Goal: Task Accomplishment & Management: Use online tool/utility

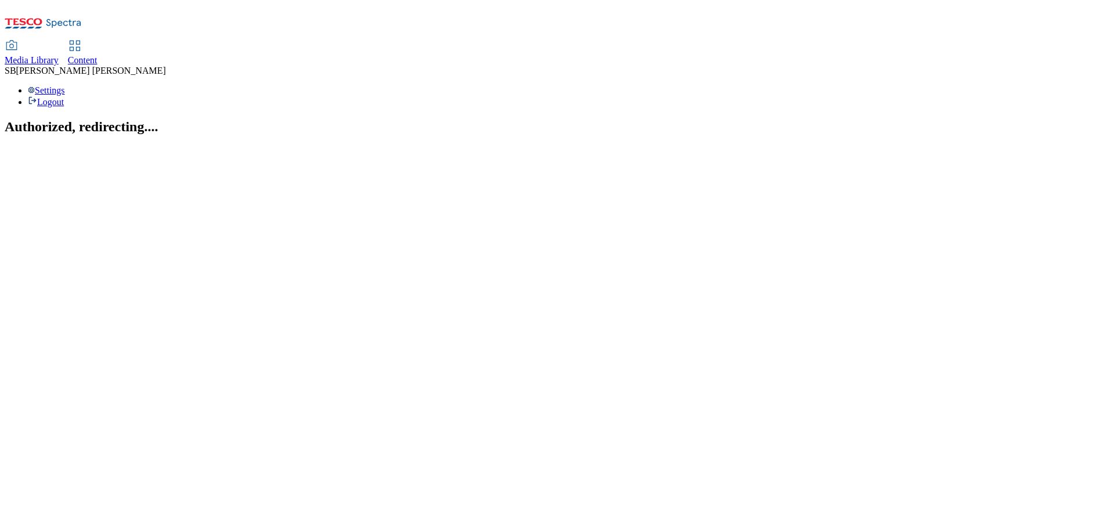
click at [97, 55] on span "Content" at bounding box center [83, 60] width 30 height 10
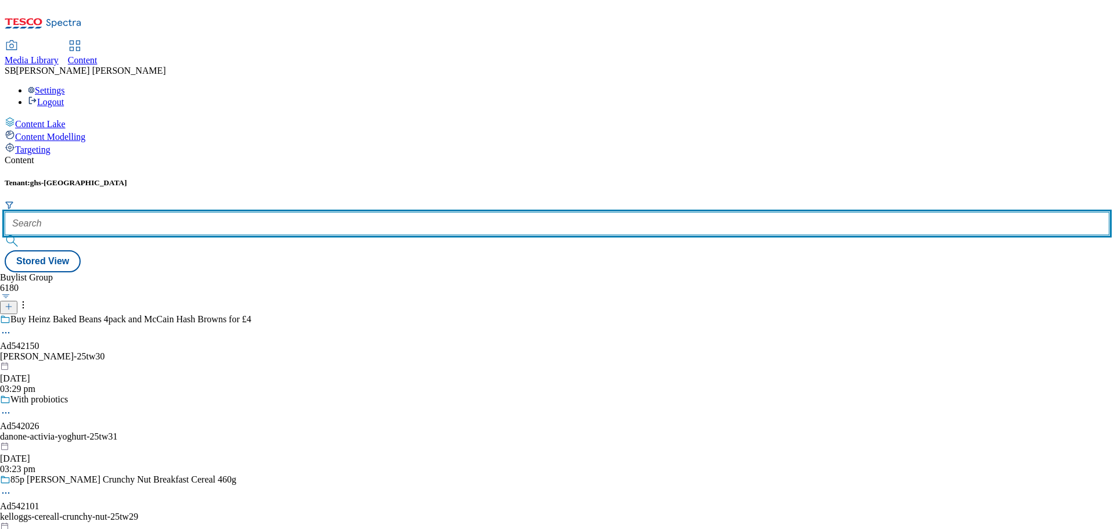
click at [262, 212] on input "text" at bounding box center [557, 223] width 1105 height 23
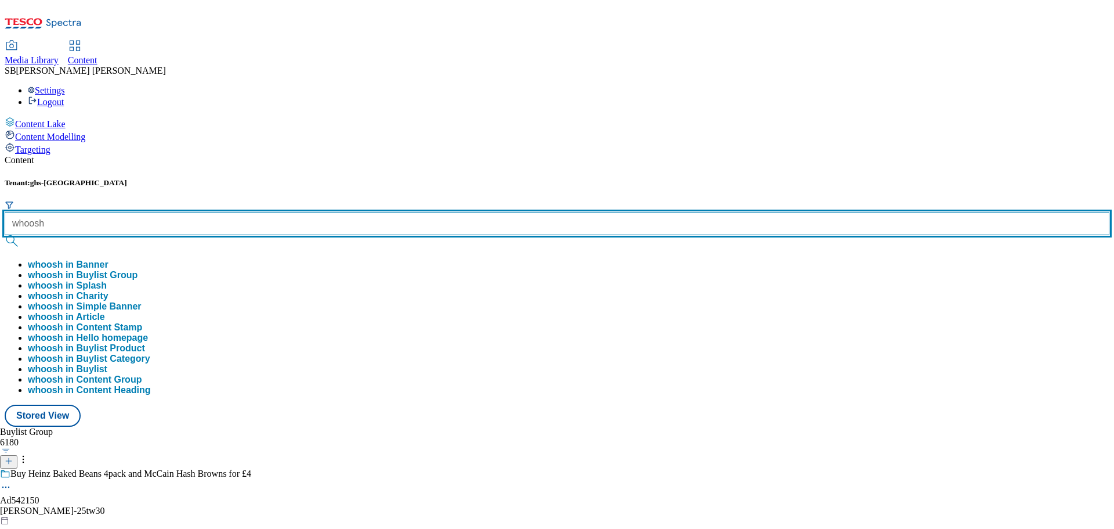
type input "whoosh"
click at [5, 235] on button "submit" at bounding box center [13, 241] width 16 height 12
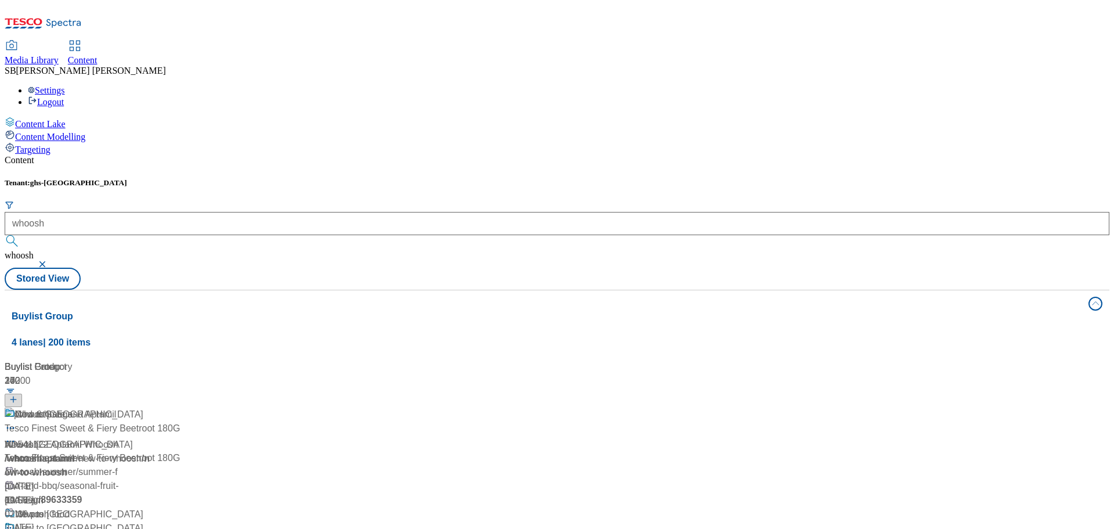
scroll to position [232, 0]
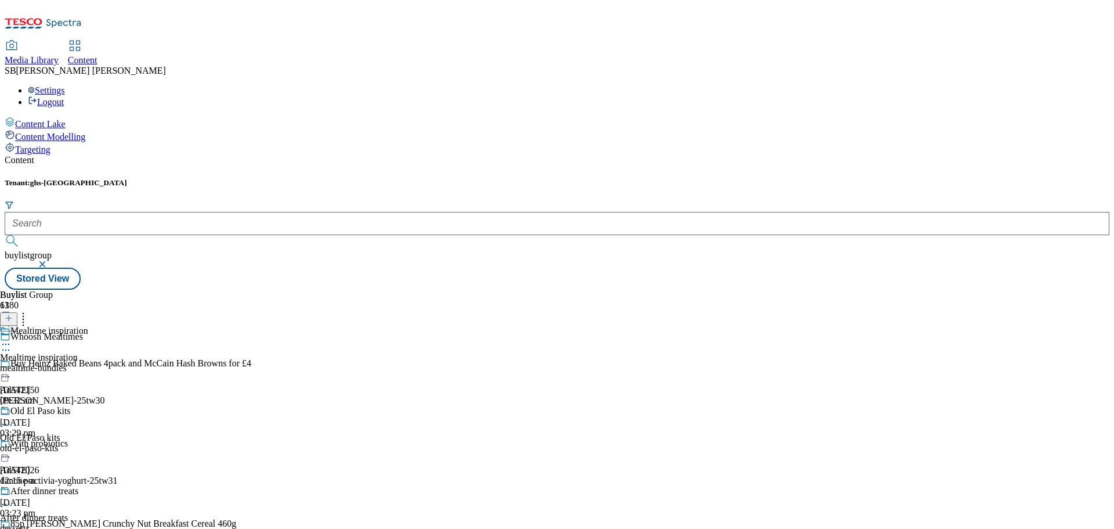
click at [49, 261] on button "button" at bounding box center [44, 264] width 12 height 7
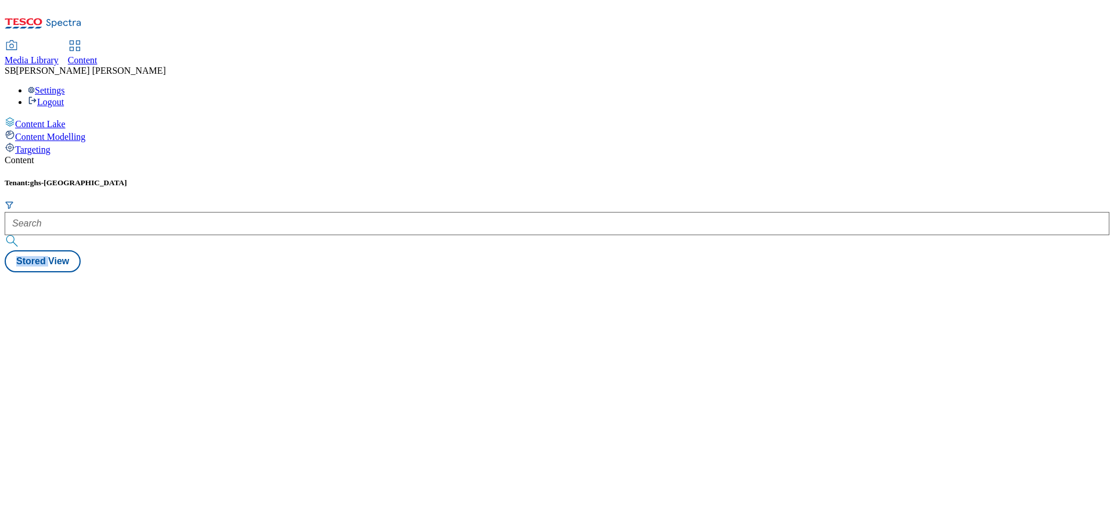
click at [387, 178] on div "Tenant: ghs-uk Stored View" at bounding box center [557, 225] width 1105 height 94
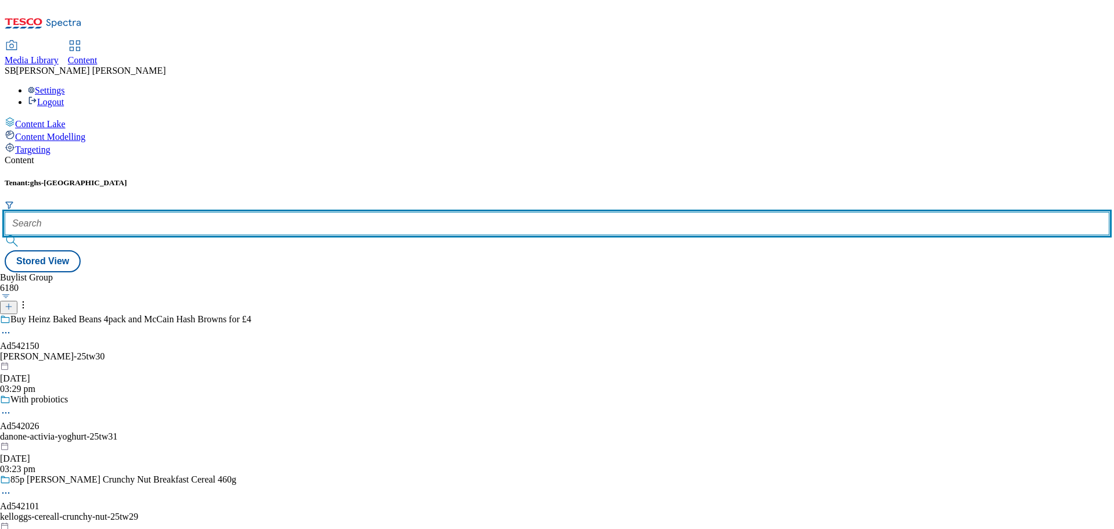
click at [300, 212] on input "text" at bounding box center [557, 223] width 1105 height 23
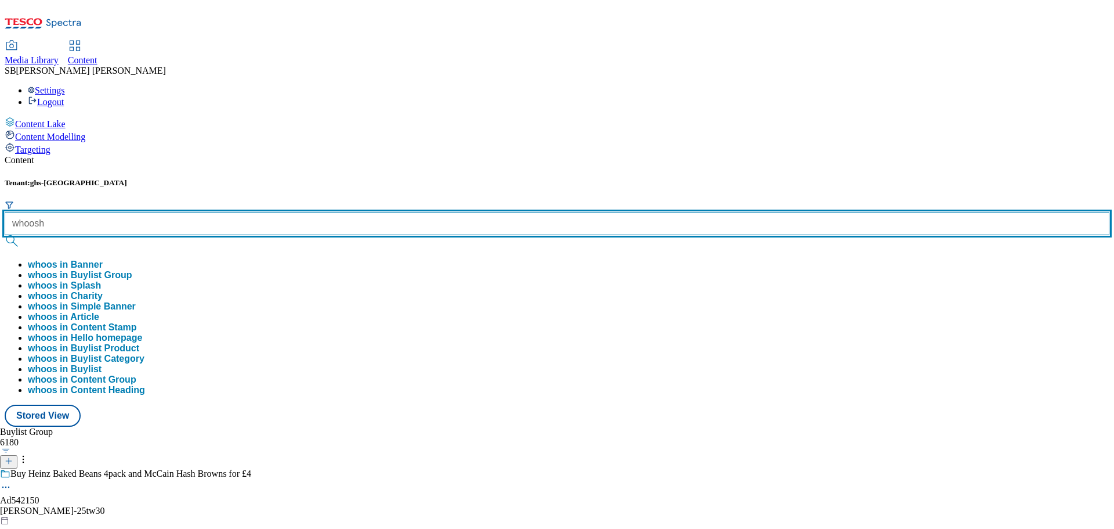
click at [5, 235] on button "submit" at bounding box center [13, 241] width 16 height 12
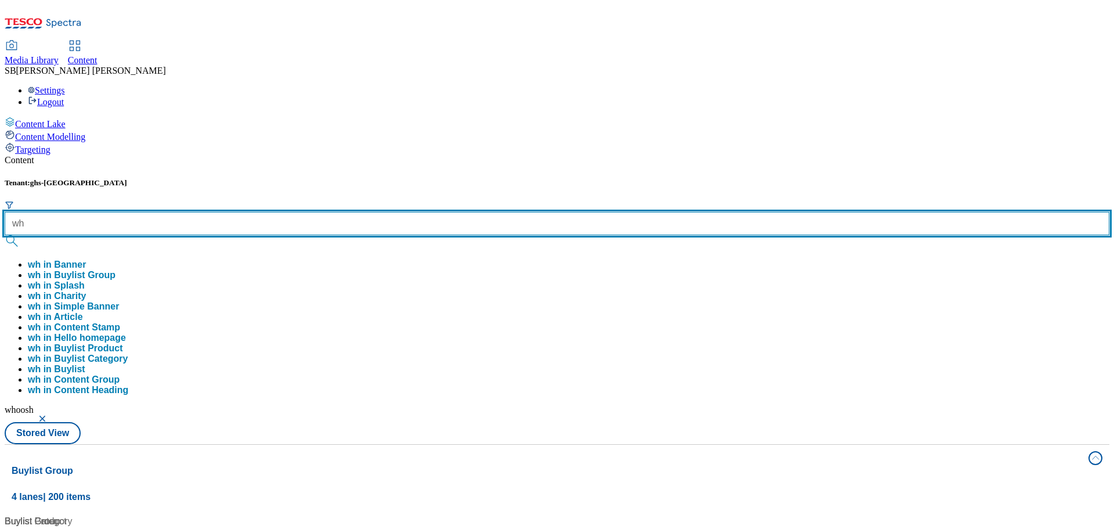
type input "w"
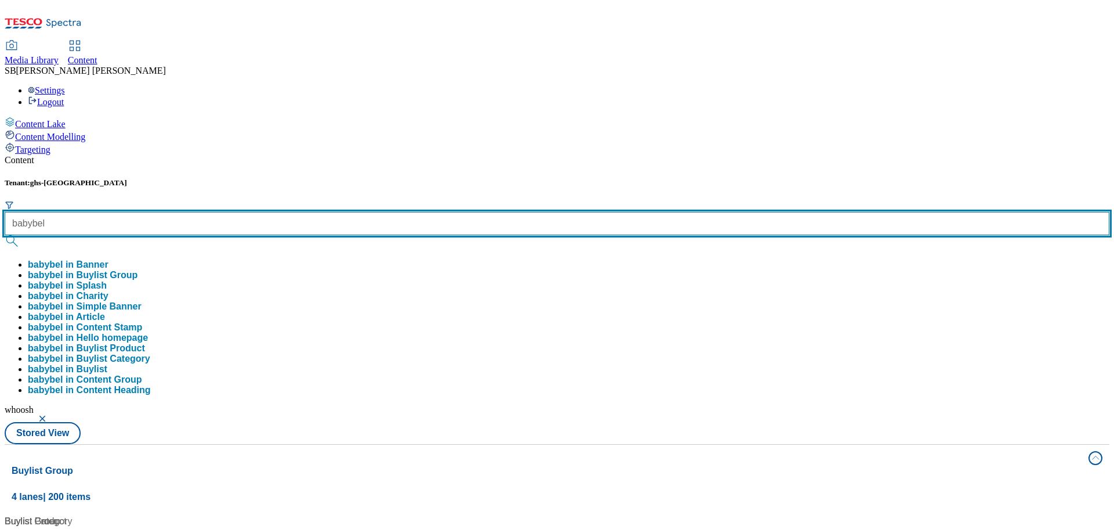
type input "babybel"
click at [5, 235] on button "submit" at bounding box center [13, 241] width 16 height 12
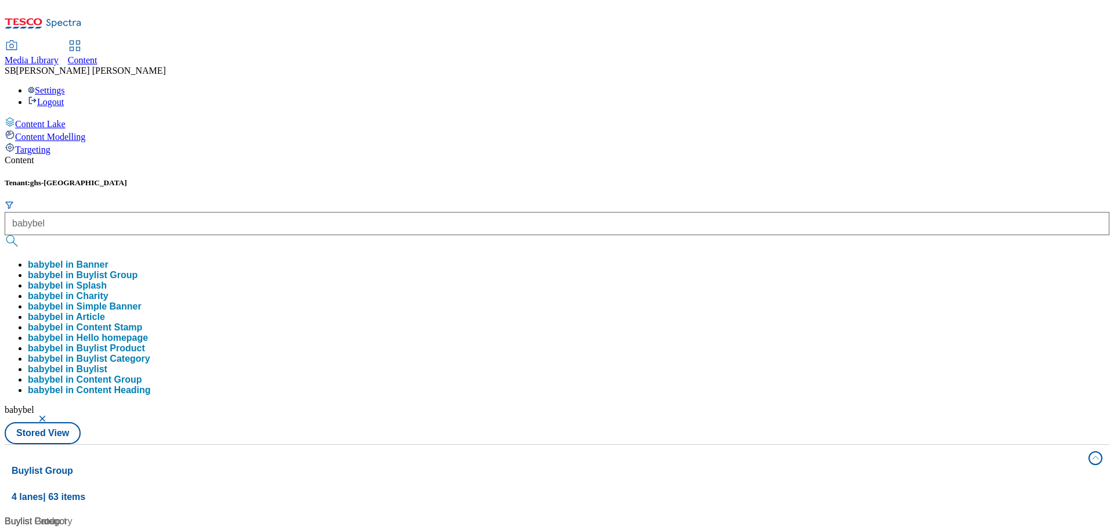
click at [1029, 514] on div "Buylist 4 Ad541477 / bel-babybel-25tw25 / bel-babybel 13 Aug 2025 09:17 am Smar…" at bounding box center [557, 514] width 1091 height 0
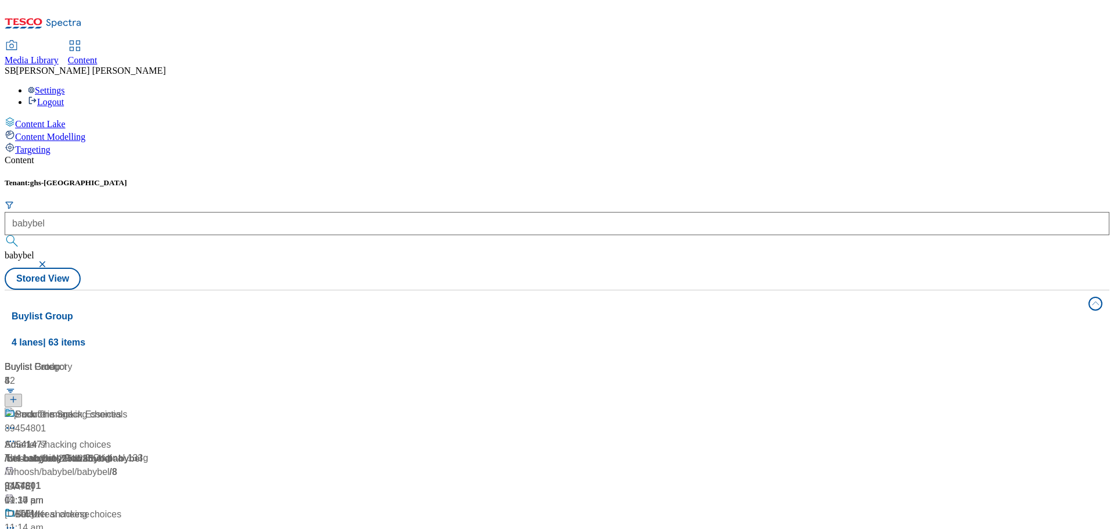
click at [222, 360] on header "Buylist Product 52" at bounding box center [113, 384] width 217 height 48
click at [227, 360] on div "Buylist Product" at bounding box center [116, 367] width 223 height 14
click at [46, 421] on span "89454801" at bounding box center [25, 428] width 41 height 14
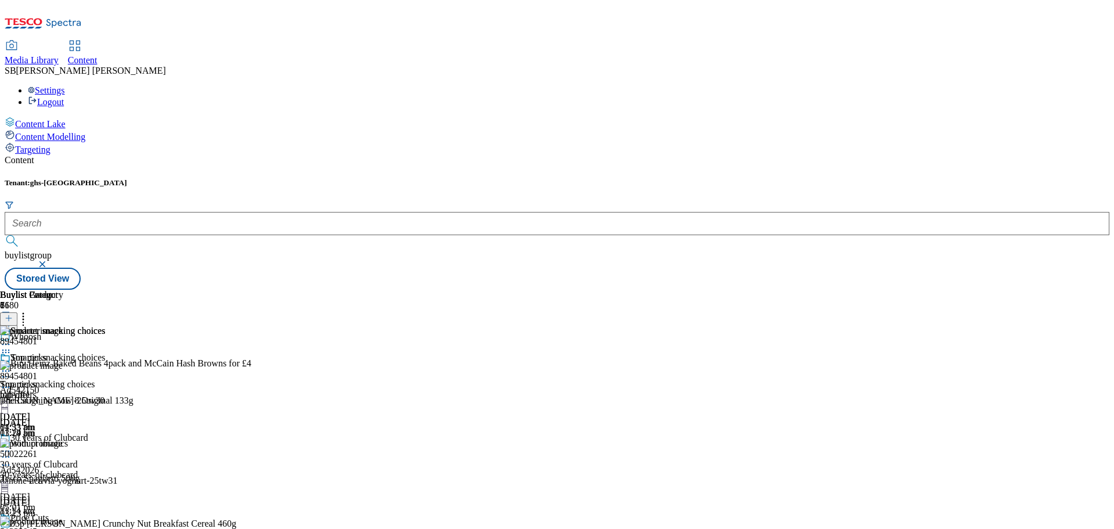
click at [24, 316] on circle at bounding box center [24, 317] width 2 height 2
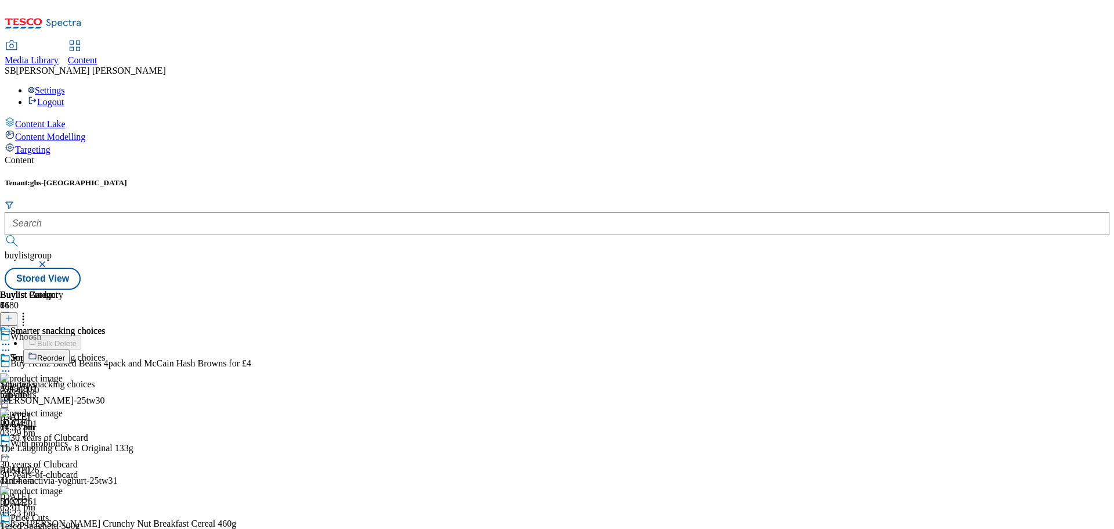
click at [24, 316] on circle at bounding box center [24, 317] width 2 height 2
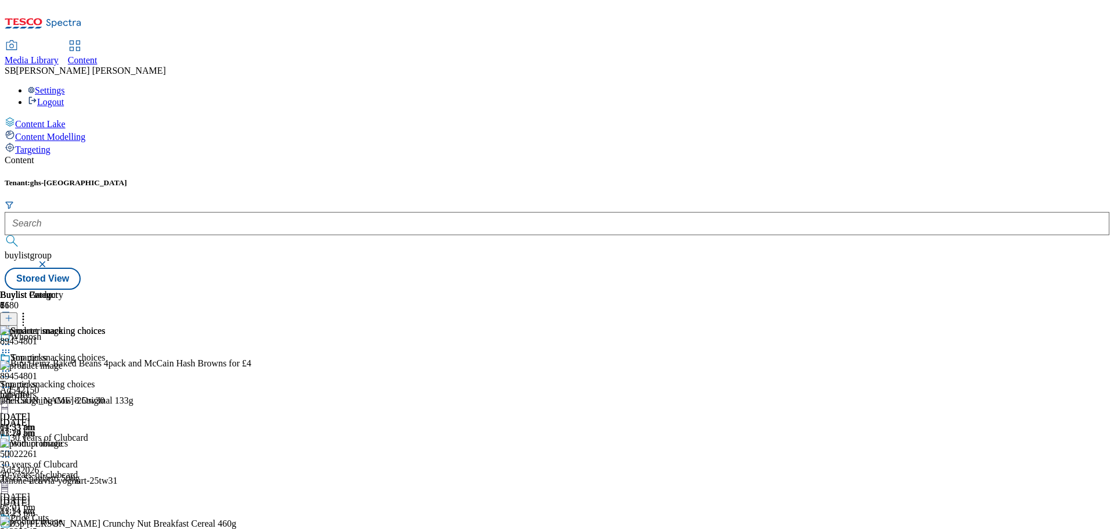
click at [13, 314] on icon at bounding box center [9, 318] width 8 height 8
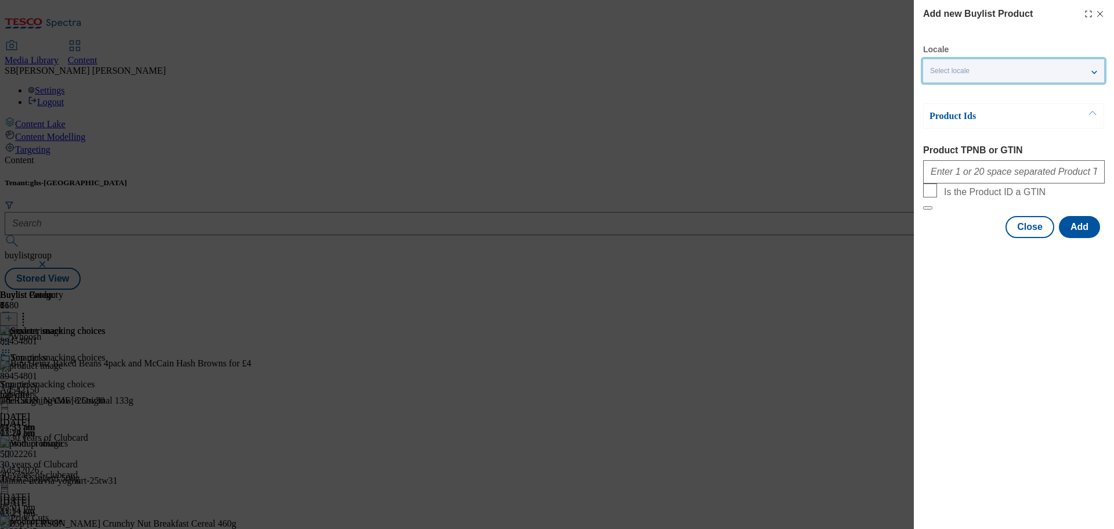
click at [948, 75] on span "Select locale" at bounding box center [949, 71] width 39 height 9
click at [966, 70] on span "Select locale" at bounding box center [949, 71] width 39 height 9
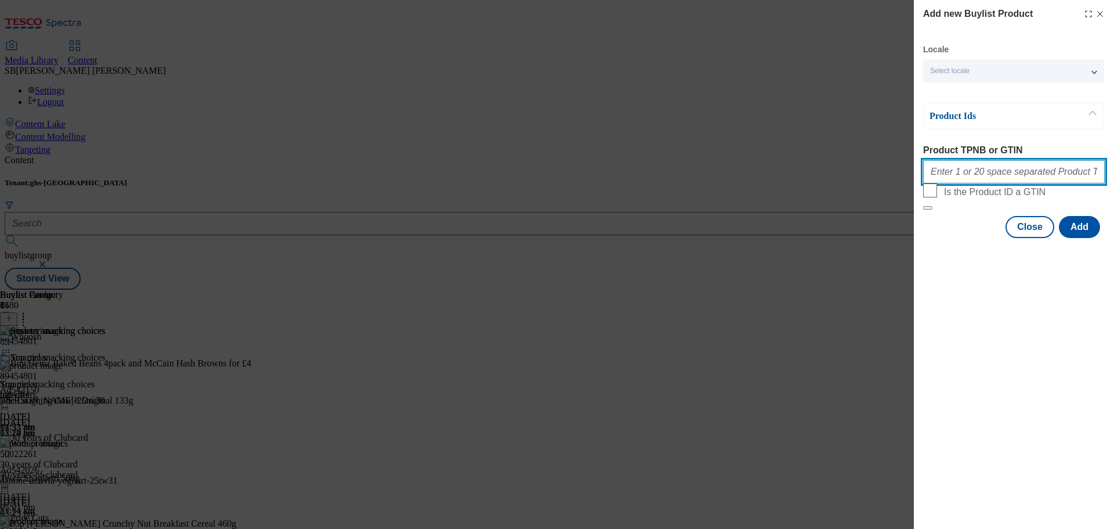
click at [957, 179] on input "Product TPNB or GTIN" at bounding box center [1014, 171] width 182 height 23
click at [949, 179] on input "Product TPNB or GTIN" at bounding box center [1014, 171] width 182 height 23
paste input "0970019171"
click at [935, 178] on input "0970019171" at bounding box center [1014, 171] width 182 height 23
click at [973, 177] on input "970019171" at bounding box center [1014, 171] width 182 height 23
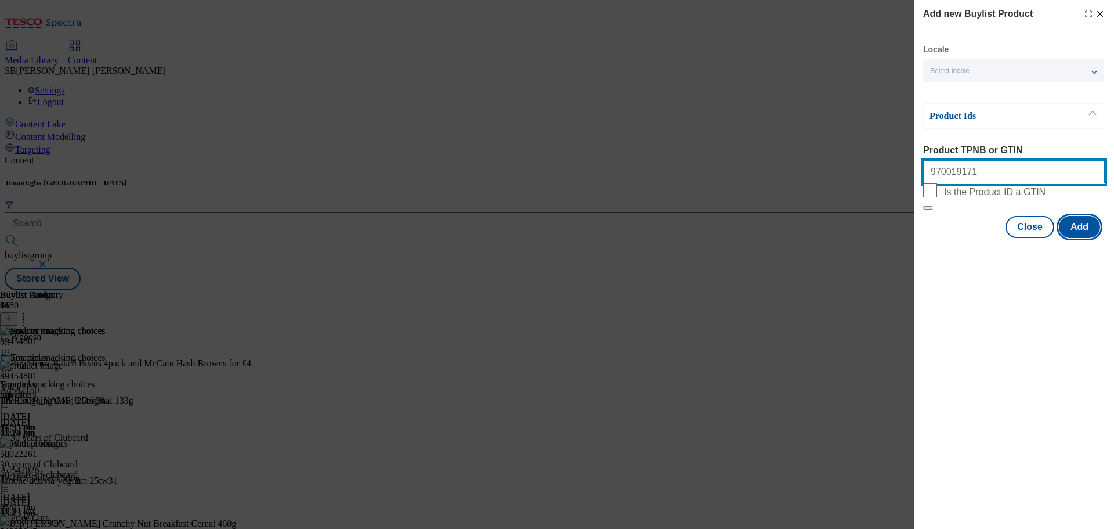
type input "970019171"
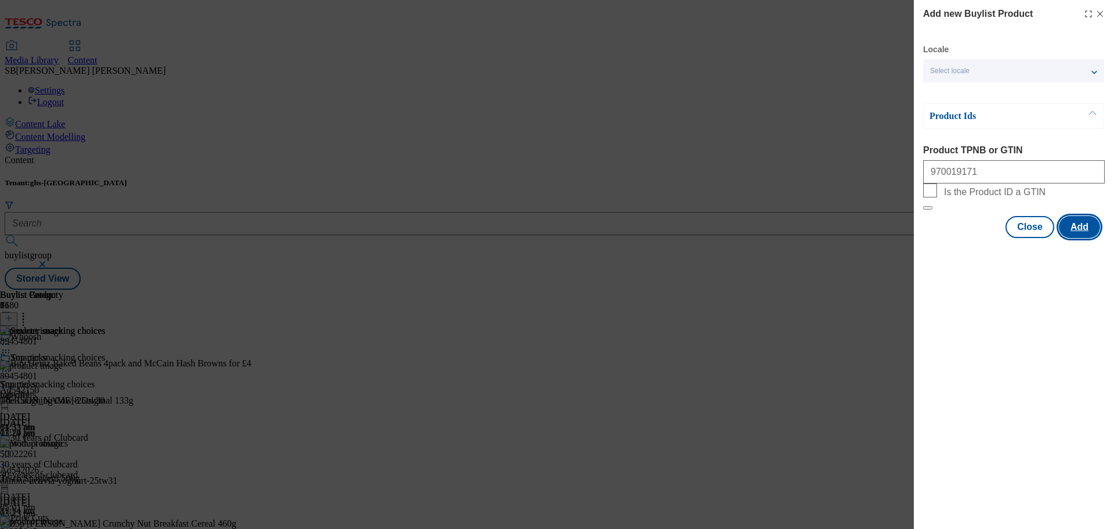
click at [1074, 238] on button "Add" at bounding box center [1079, 227] width 41 height 22
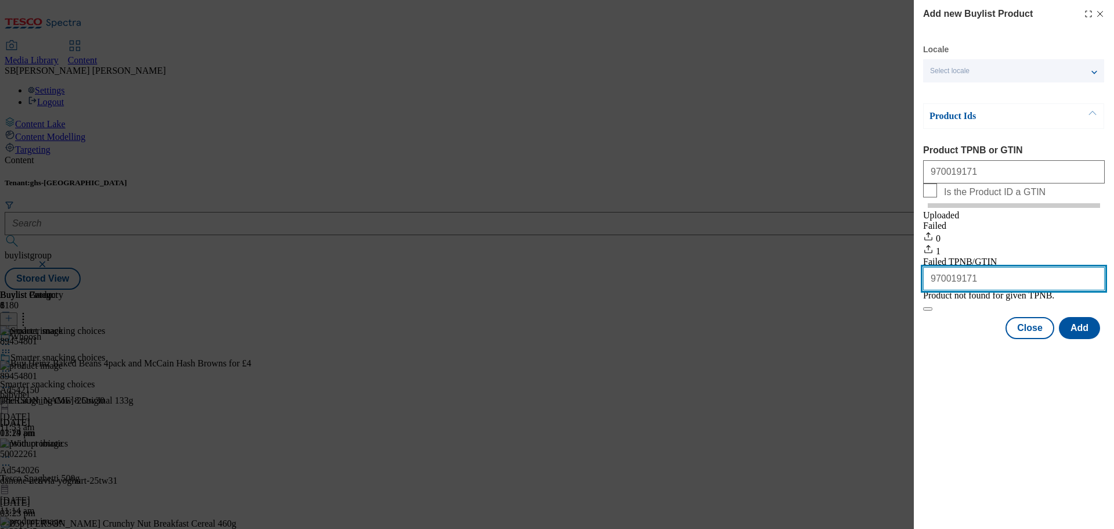
click at [927, 290] on input "970019171" at bounding box center [1014, 278] width 182 height 23
type input "0970019171"
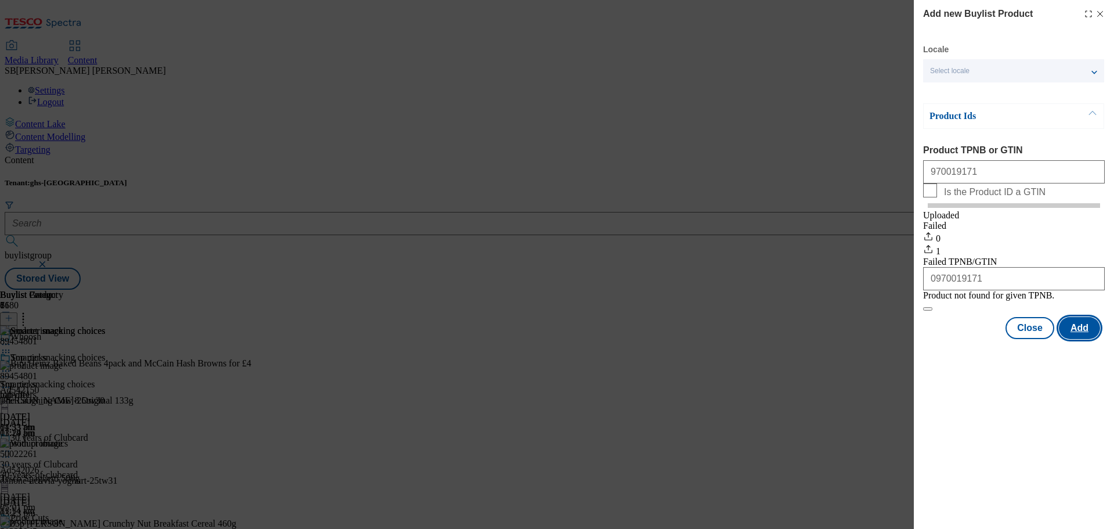
click at [1074, 339] on button "Add" at bounding box center [1079, 328] width 41 height 22
